Goal: Task Accomplishment & Management: Manage account settings

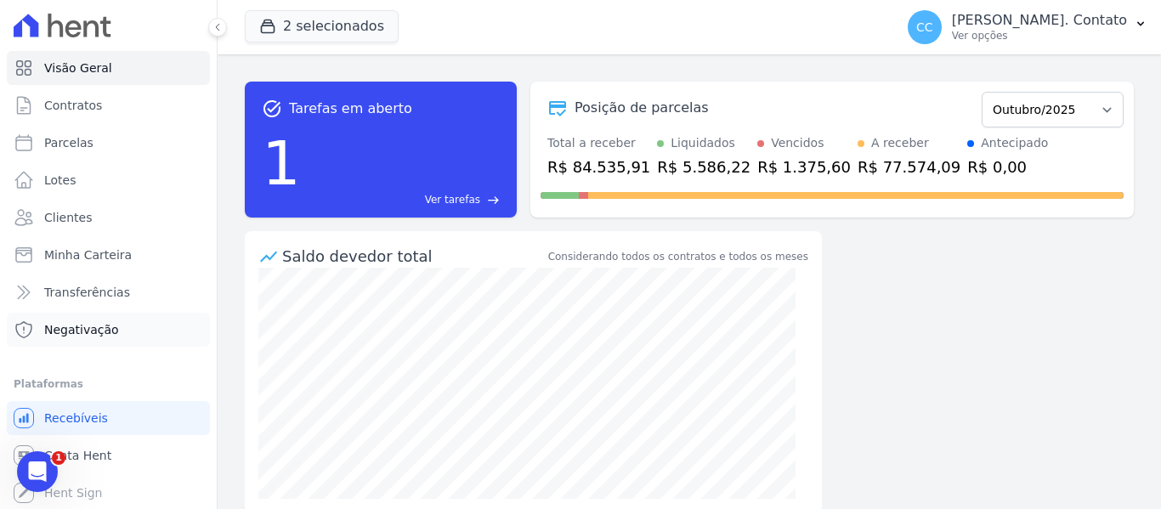
click at [64, 338] on link "Negativação" at bounding box center [108, 330] width 203 height 34
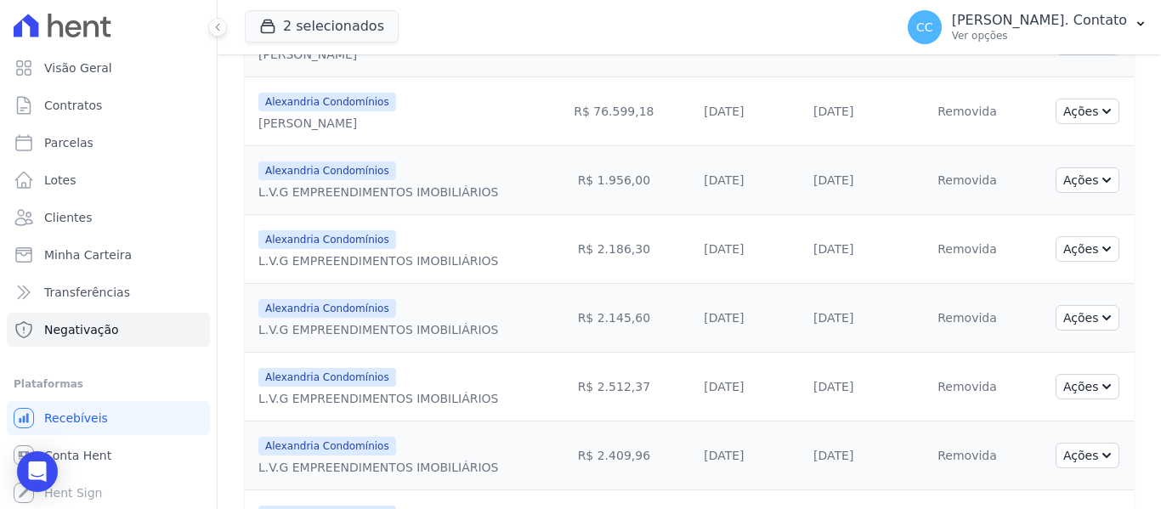
scroll to position [836, 0]
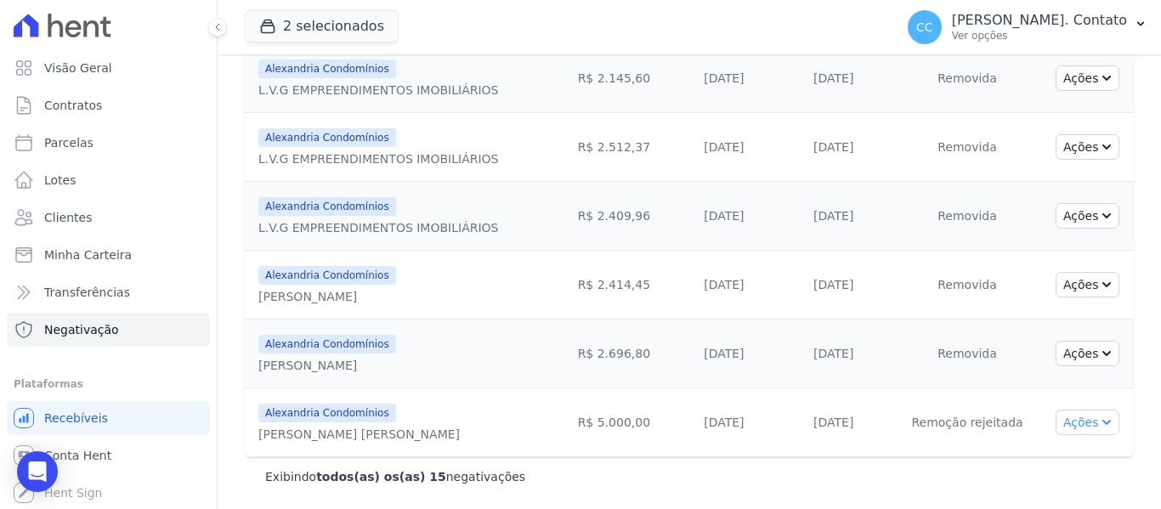
click at [1098, 424] on icon "button" at bounding box center [1105, 421] width 14 height 14
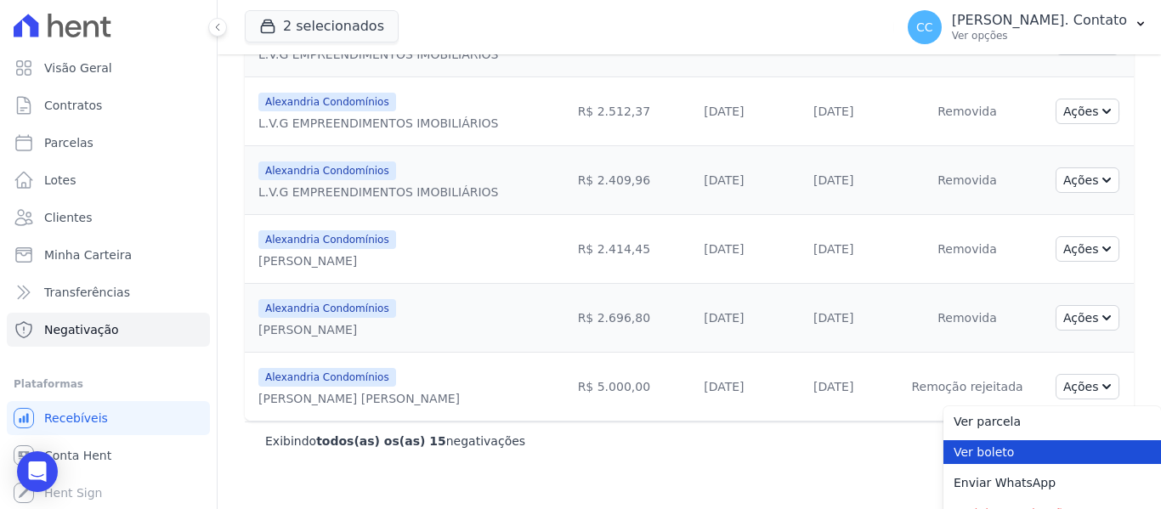
scroll to position [892, 0]
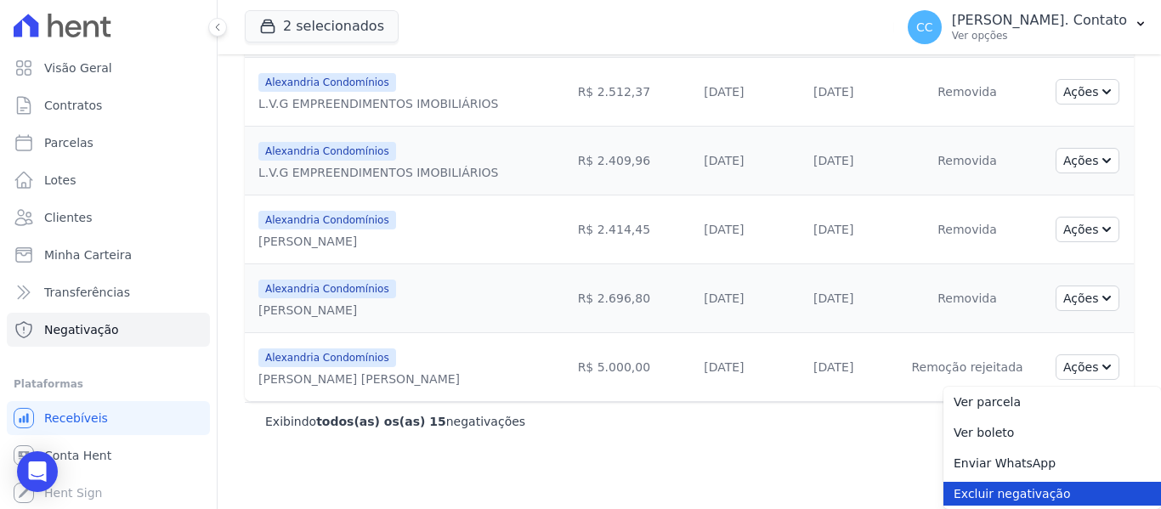
click at [1001, 488] on link "Excluir negativação" at bounding box center [1053, 494] width 218 height 24
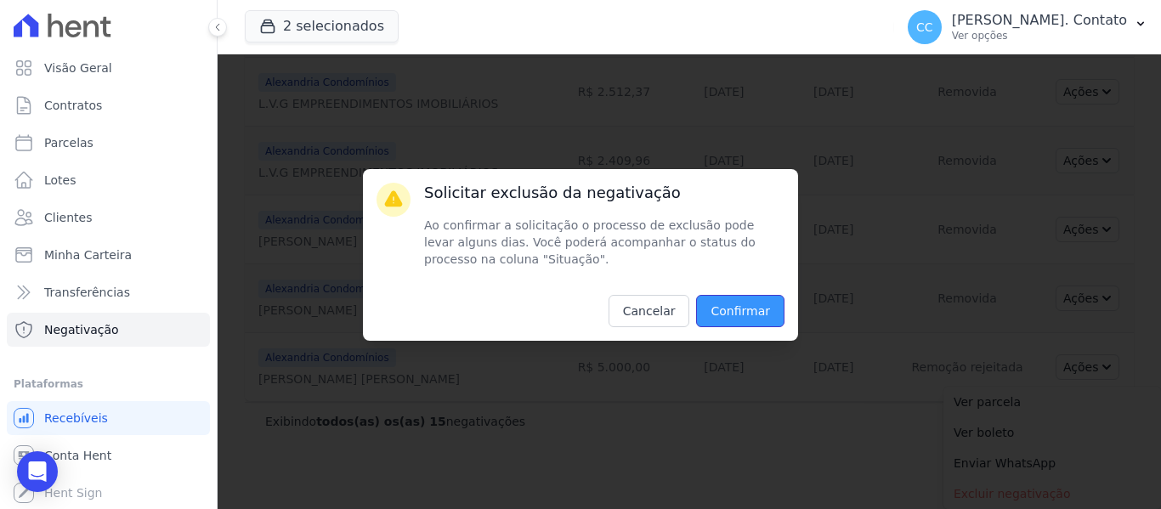
click at [781, 311] on input "Confirmar" at bounding box center [740, 311] width 88 height 32
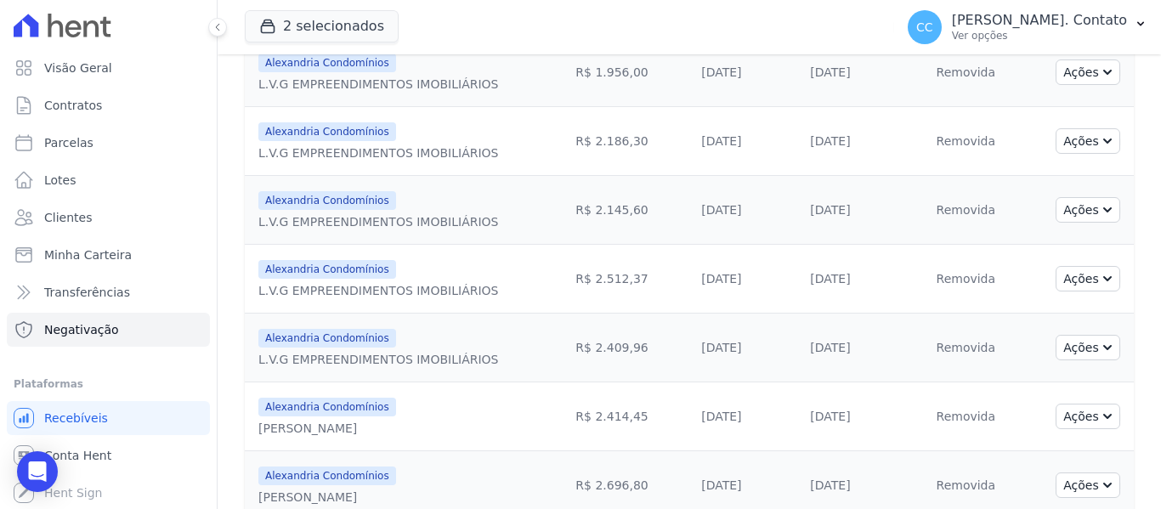
scroll to position [836, 0]
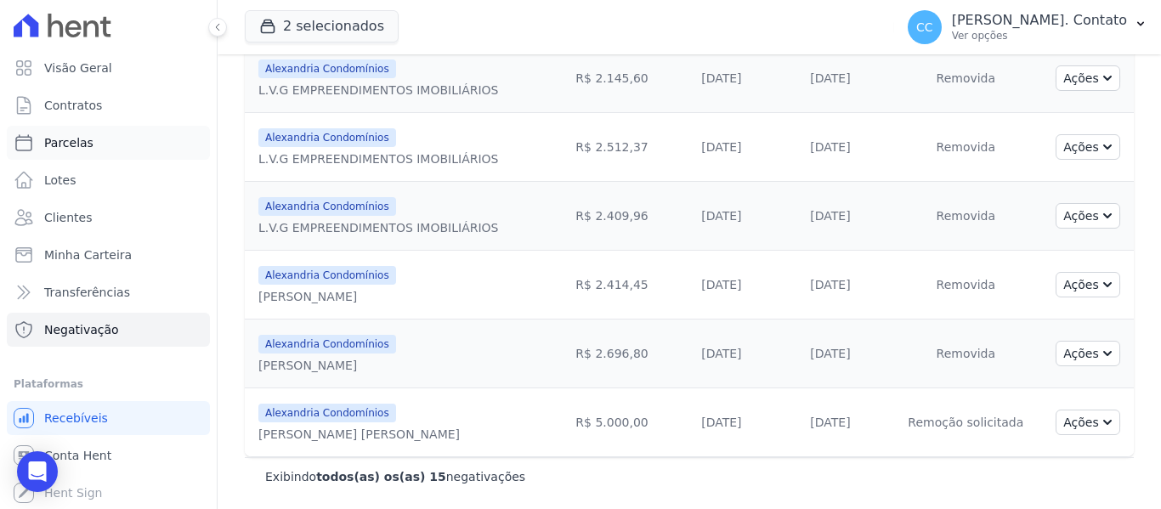
click at [37, 139] on link "Parcelas" at bounding box center [108, 143] width 203 height 34
select select
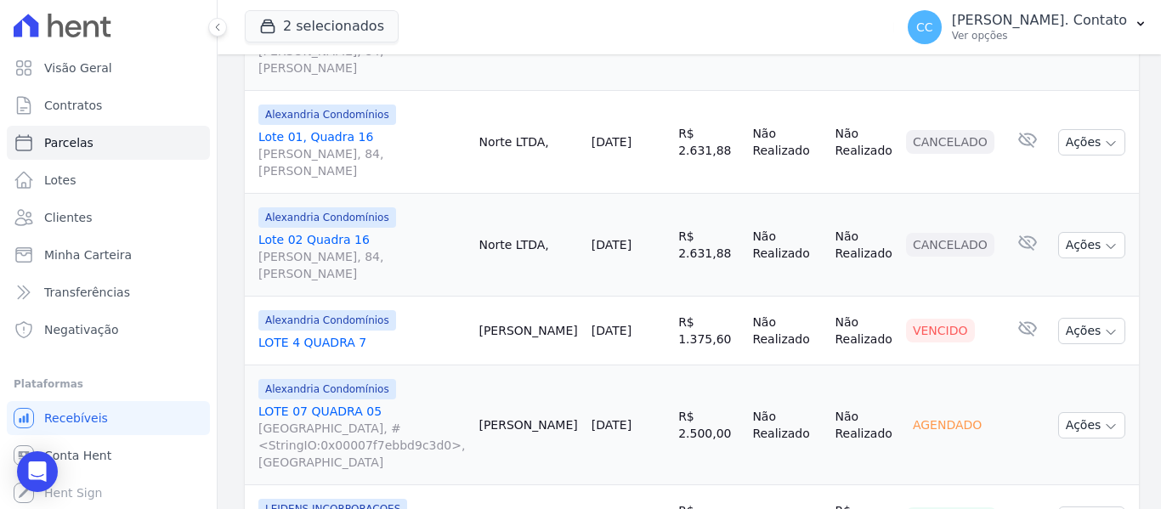
scroll to position [1105, 0]
